Goal: Find specific page/section: Find specific page/section

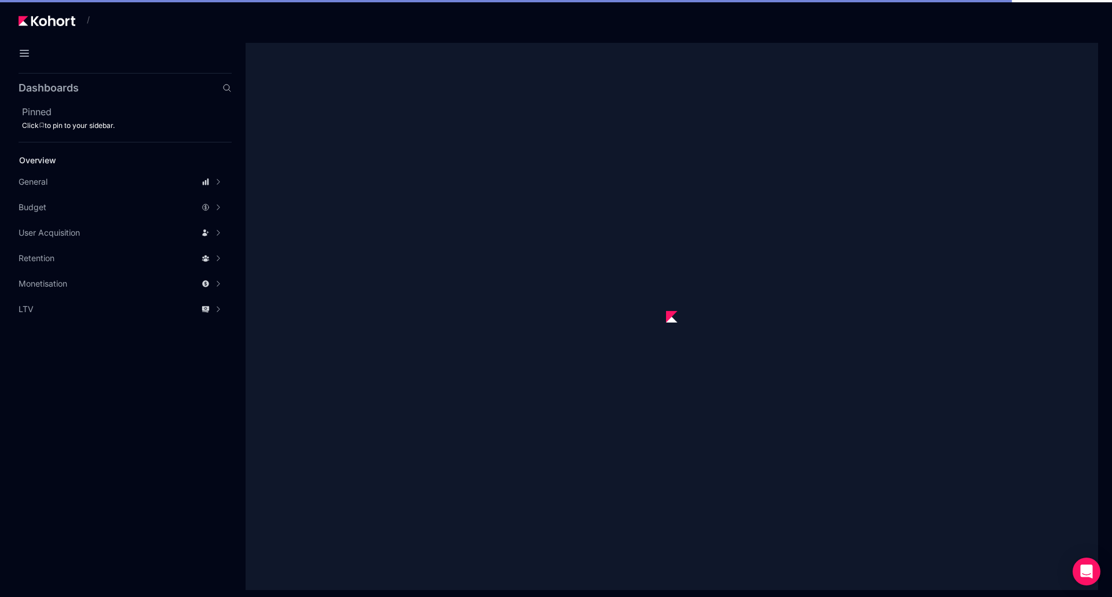
click at [666, 316] on app-svg-images at bounding box center [672, 317] width 56 height 56
